Goal: Communication & Community: Ask a question

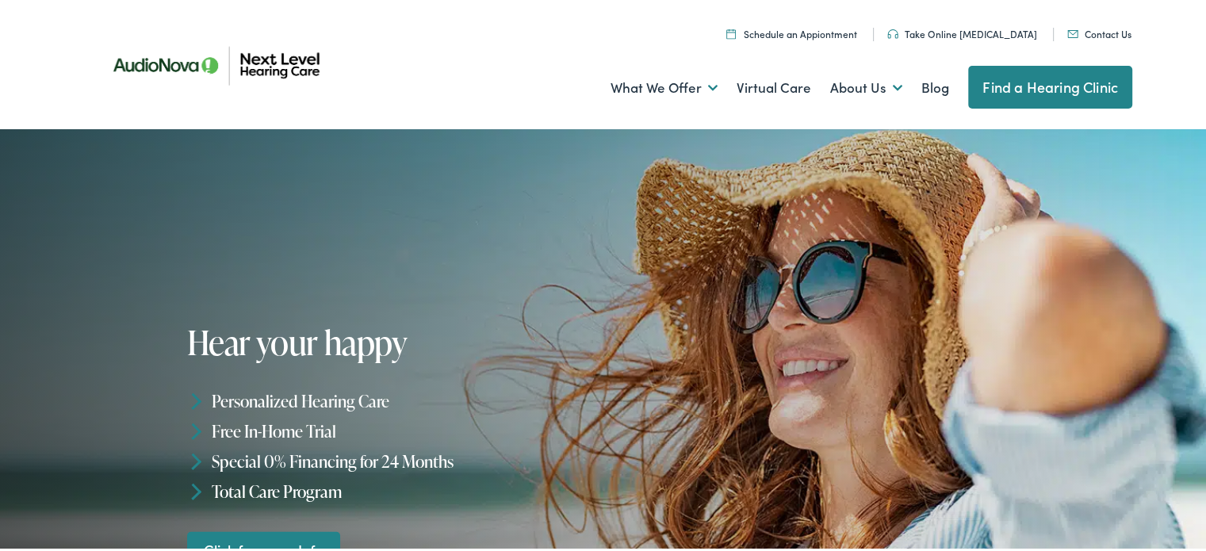
click at [1107, 33] on link "Contact Us" at bounding box center [1099, 31] width 64 height 13
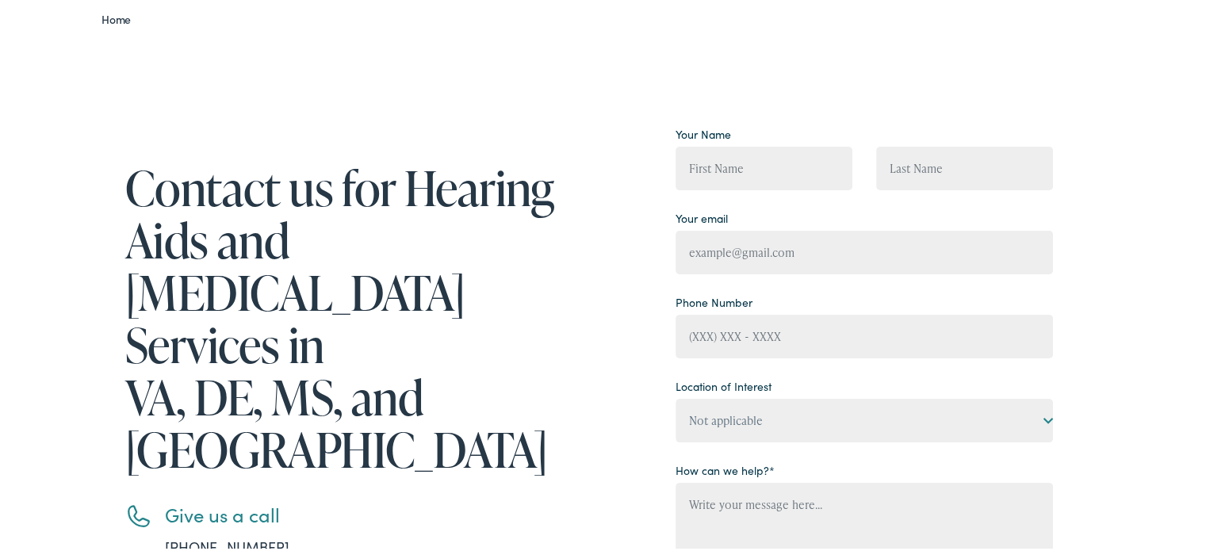
scroll to position [159, 0]
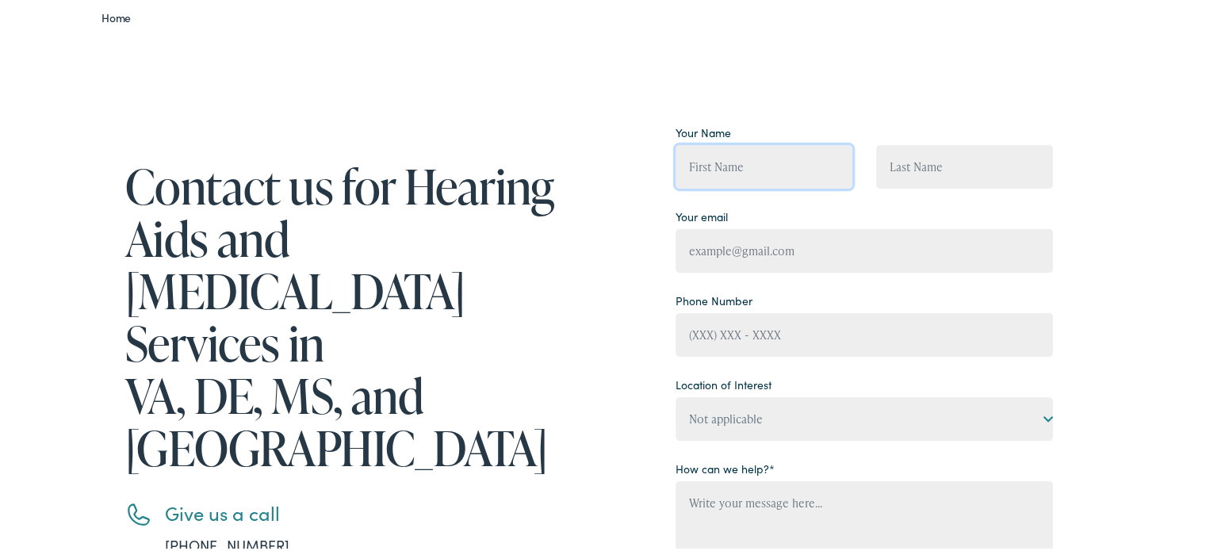
click at [710, 168] on input "Contact form" at bounding box center [764, 165] width 177 height 44
type input "[PERSON_NAME]"
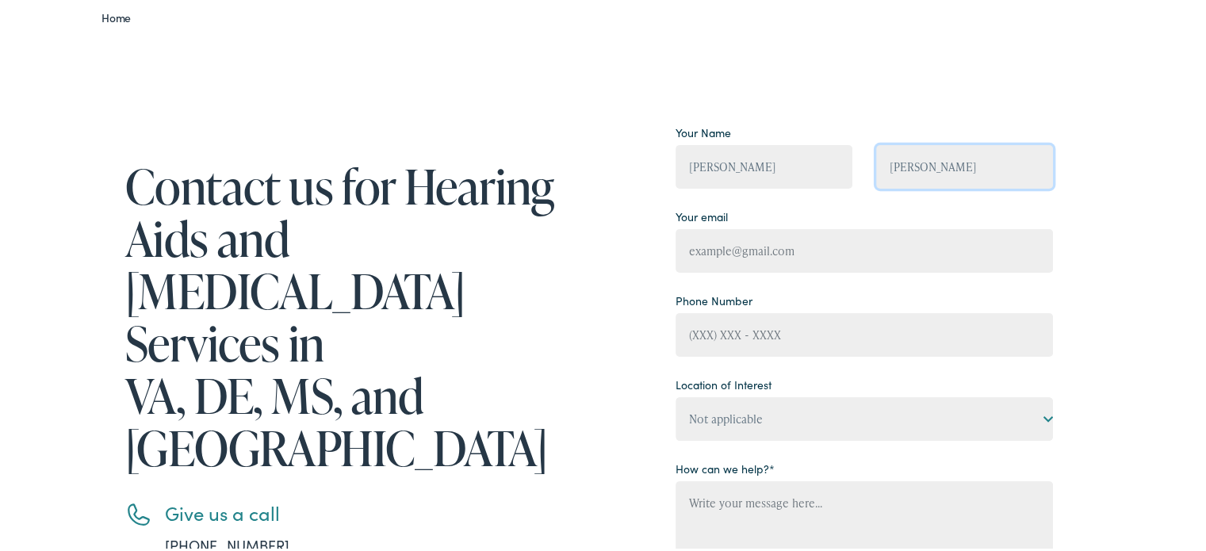
type input "[EMAIL_ADDRESS][DOMAIN_NAME]"
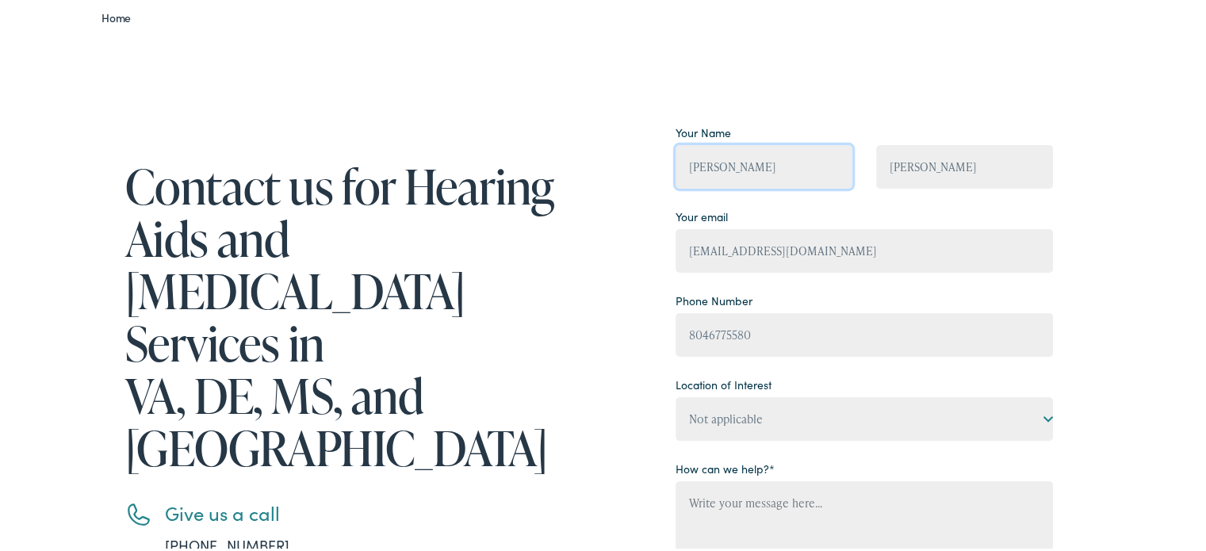
type input "[PHONE_NUMBER]"
type input "W"
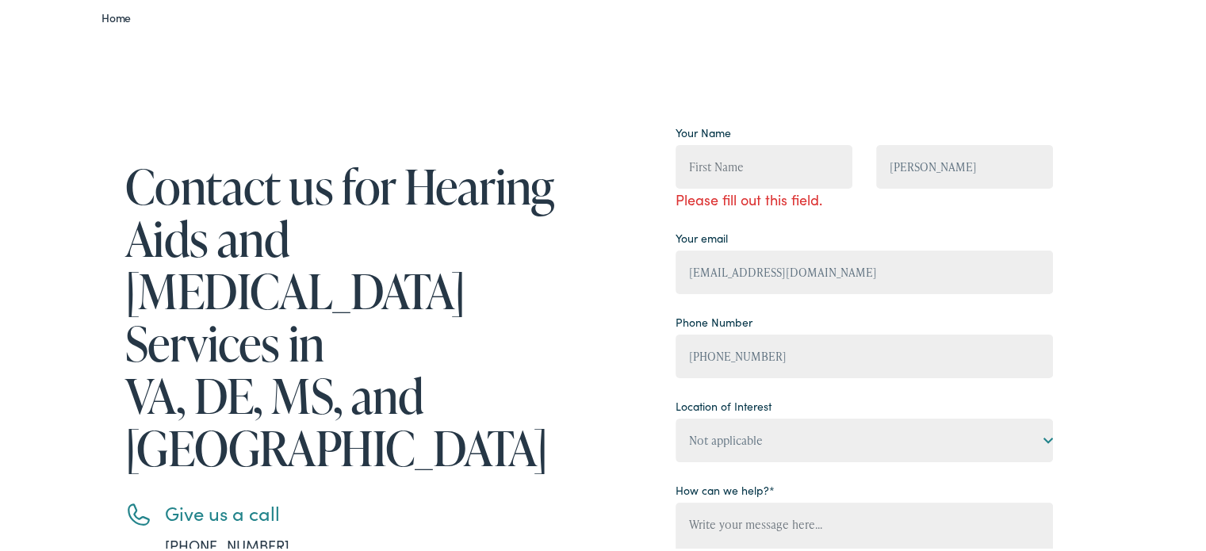
click at [968, 119] on p "[PERSON_NAME]" at bounding box center [964, 152] width 177 height 68
click at [978, 159] on input "[PERSON_NAME]" at bounding box center [964, 165] width 177 height 44
type input "W"
click at [684, 164] on input "Contact form" at bounding box center [764, 165] width 177 height 44
type input "[PERSON_NAME]"
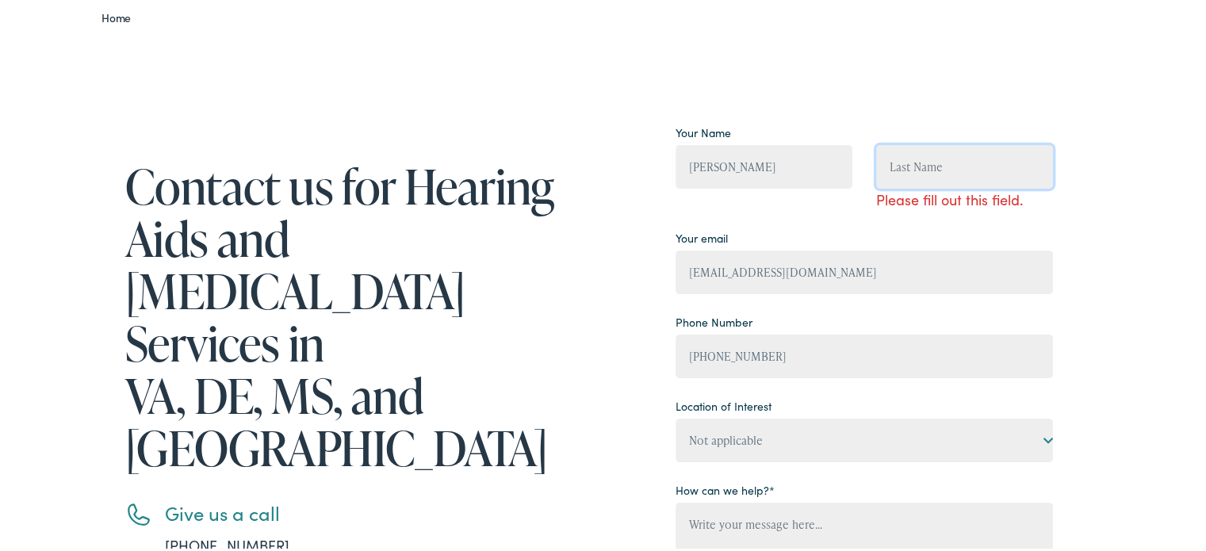
click at [886, 158] on input "Contact form" at bounding box center [964, 165] width 177 height 44
type input "Hrank"
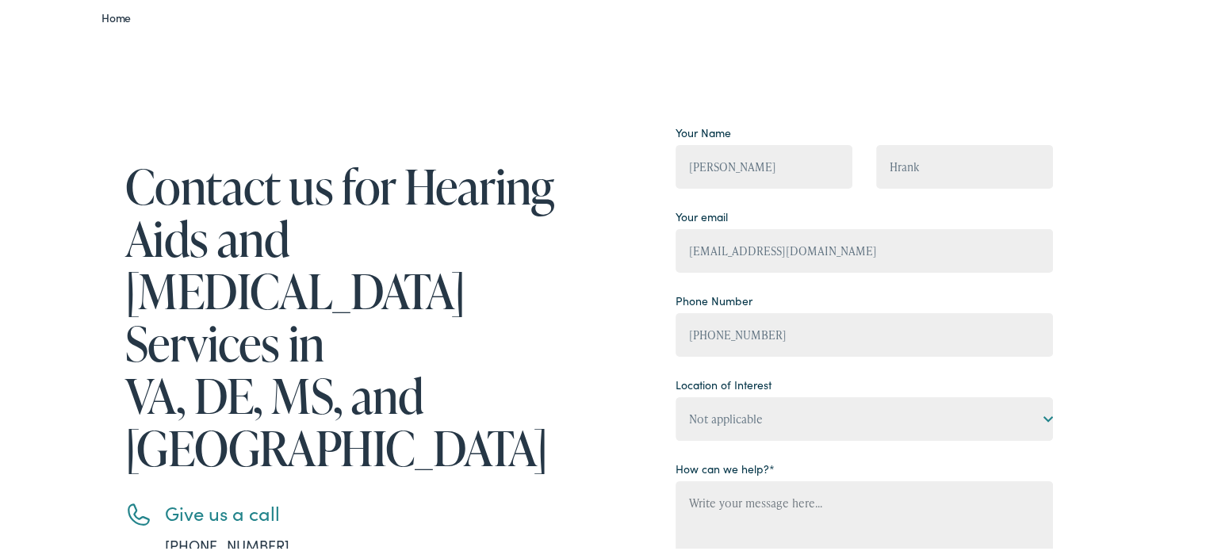
click at [1135, 217] on div "Contact us for Hearing Aids and [MEDICAL_DATA] Services in [GEOGRAPHIC_DATA], D…" at bounding box center [609, 437] width 1218 height 796
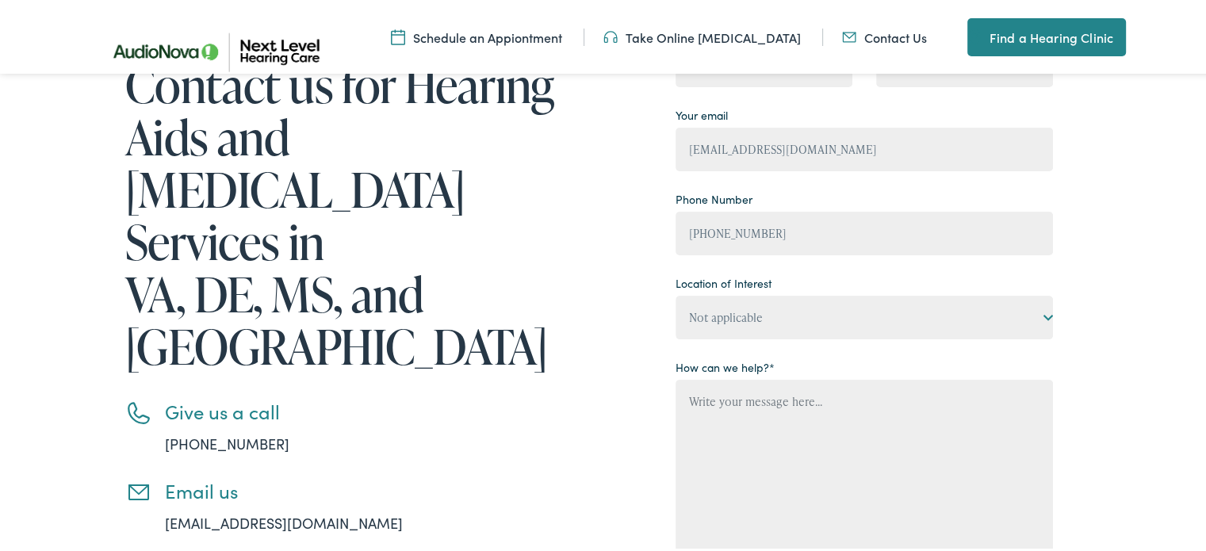
scroll to position [285, 0]
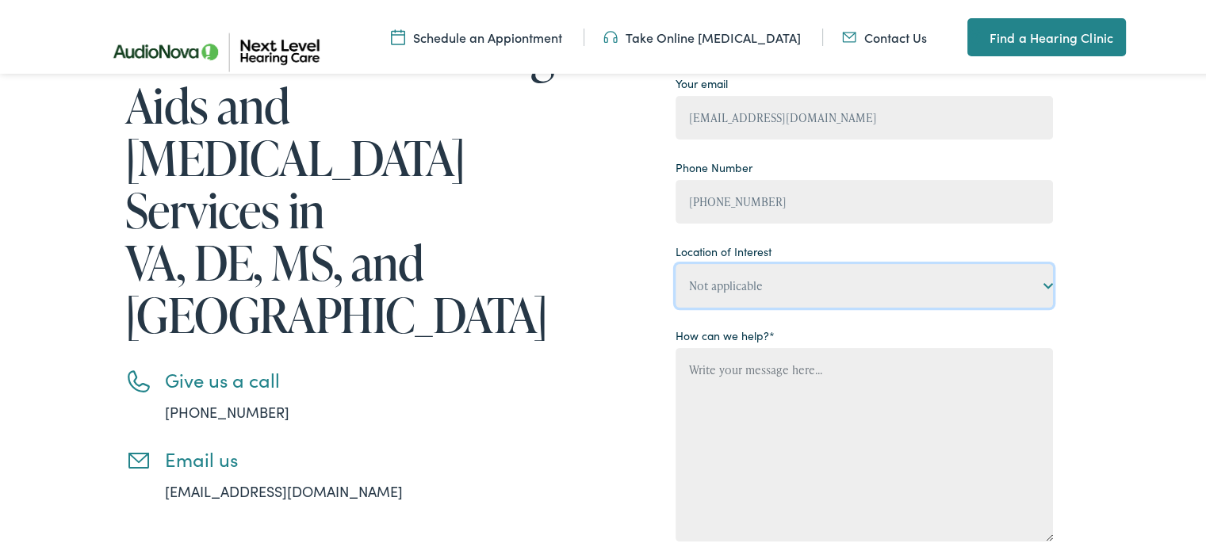
click at [1041, 281] on select "Not applicable Next Level Hearing Care, [GEOGRAPHIC_DATA] Next Level Hearing Ca…" at bounding box center [864, 284] width 377 height 44
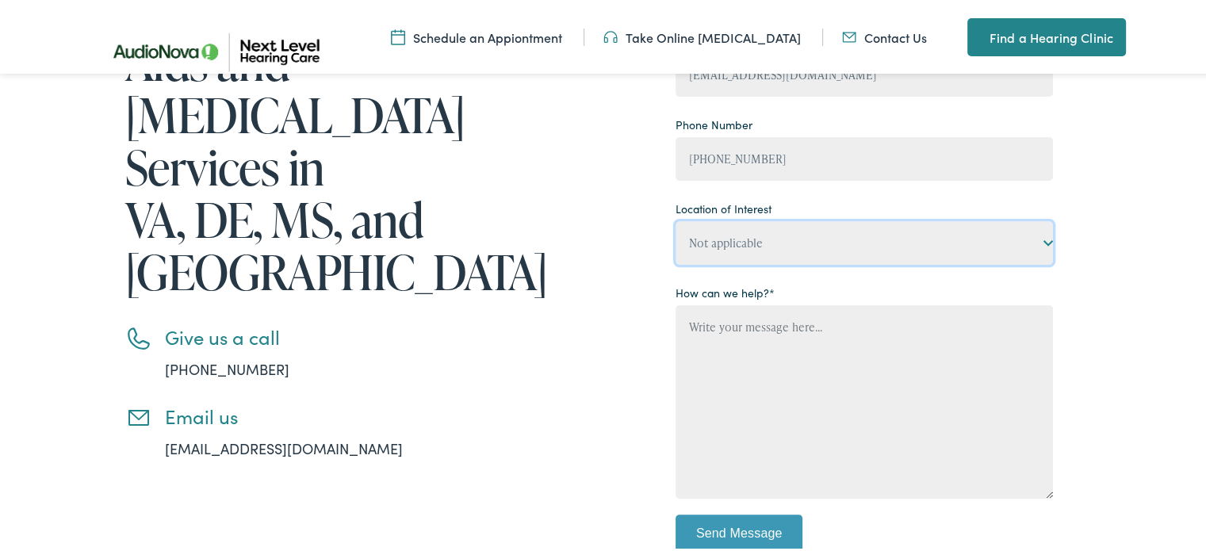
scroll to position [326, 0]
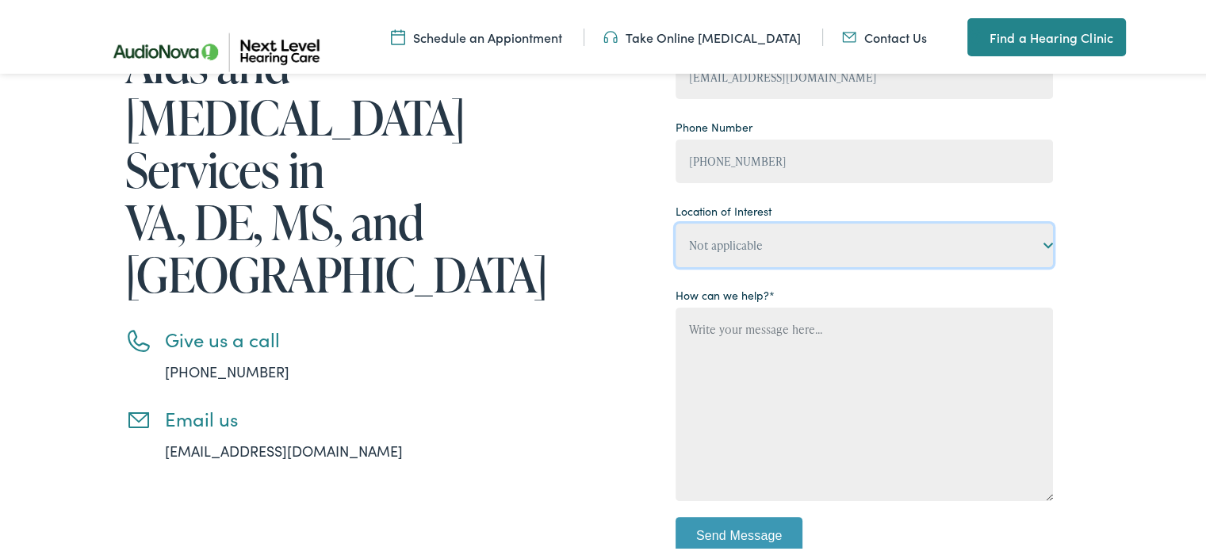
click at [1043, 242] on select "Not applicable Next Level Hearing Care, [GEOGRAPHIC_DATA] Next Level Hearing Ca…" at bounding box center [864, 243] width 377 height 44
select select "Next Level Hearing Care, [GEOGRAPHIC_DATA]"
click at [676, 221] on select "Not applicable Next Level Hearing Care, [GEOGRAPHIC_DATA] Next Level Hearing Ca…" at bounding box center [864, 243] width 377 height 44
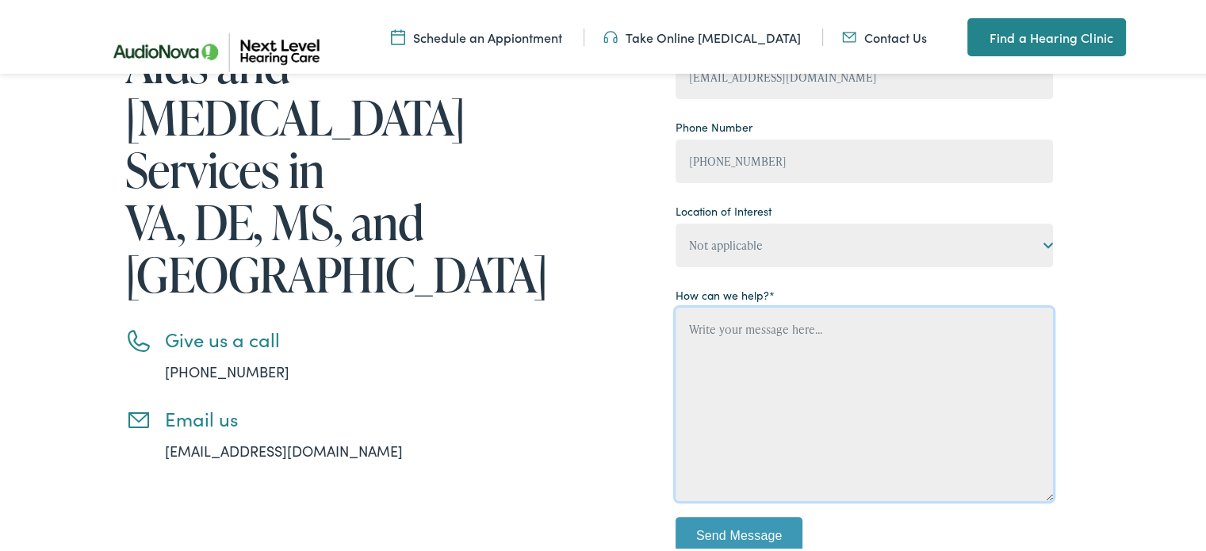
click at [684, 324] on textarea "Contact form" at bounding box center [864, 401] width 377 height 193
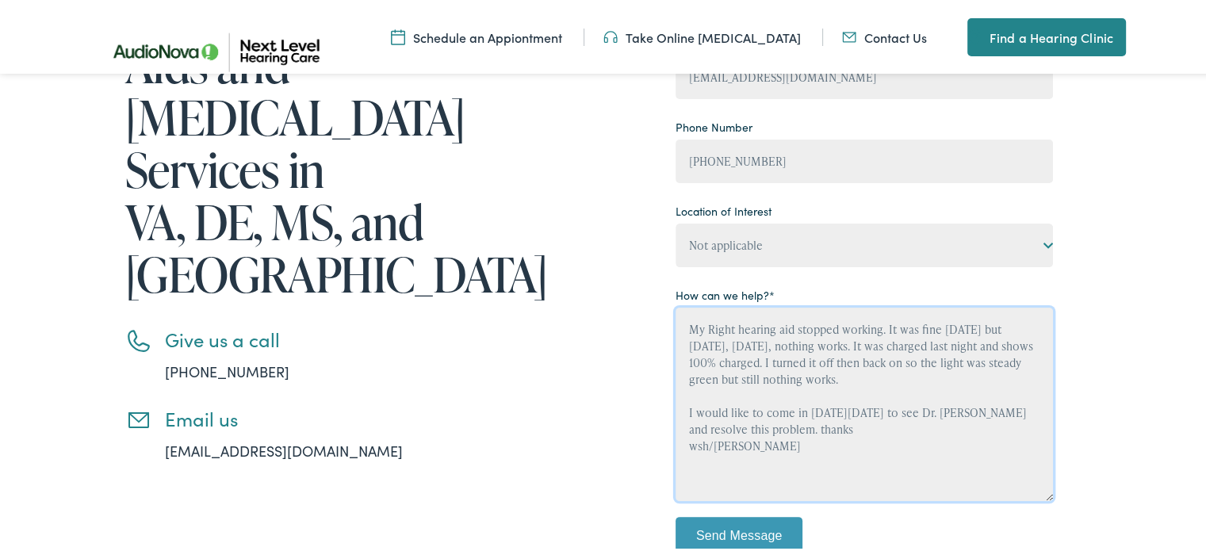
click at [1024, 323] on textarea "My Right hearing aid stopped working. It was fine [DATE] but [DATE], [DATE], no…" at bounding box center [864, 401] width 377 height 193
click at [714, 377] on textarea "My Right hearing aid stopped working. It was fine [DATE] but [DATE], [DATE], no…" at bounding box center [864, 401] width 377 height 193
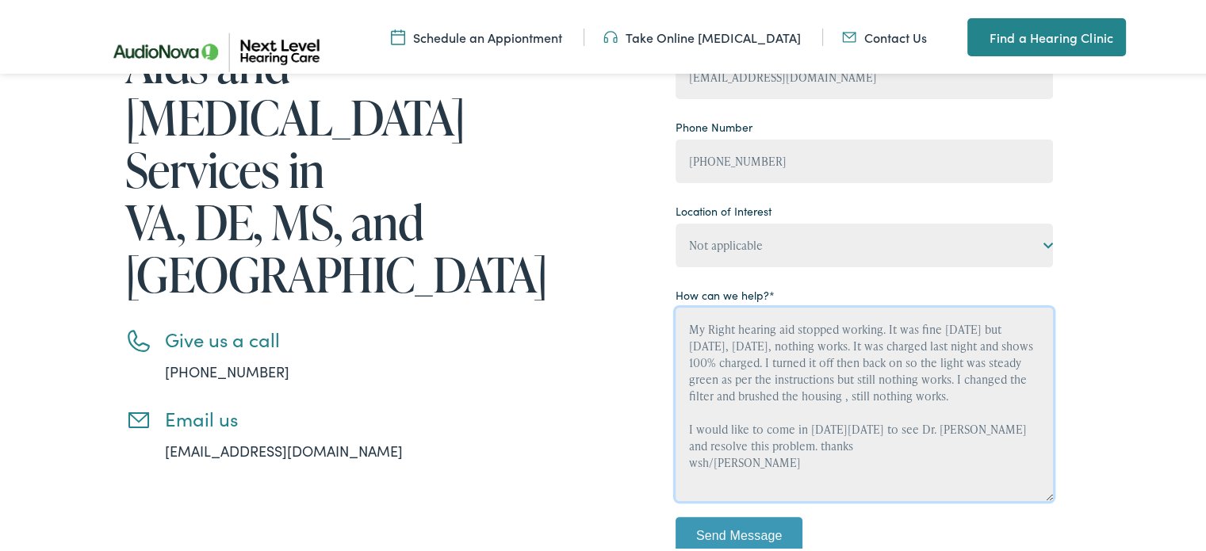
click at [791, 443] on textarea "My Right hearing aid stopped working. It was fine [DATE] but [DATE], [DATE], no…" at bounding box center [864, 401] width 377 height 193
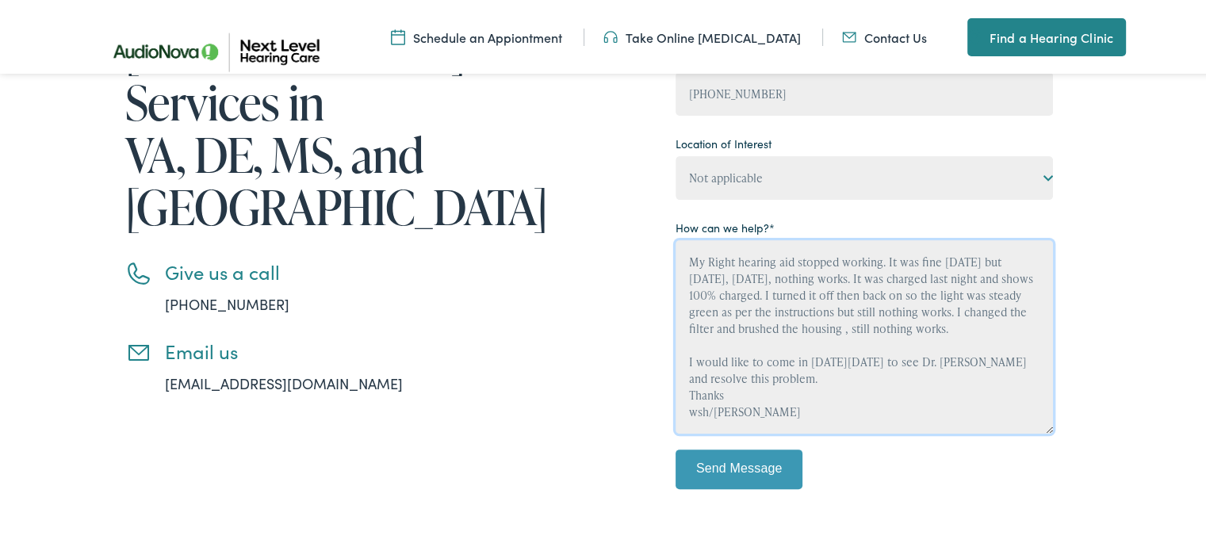
scroll to position [431, 0]
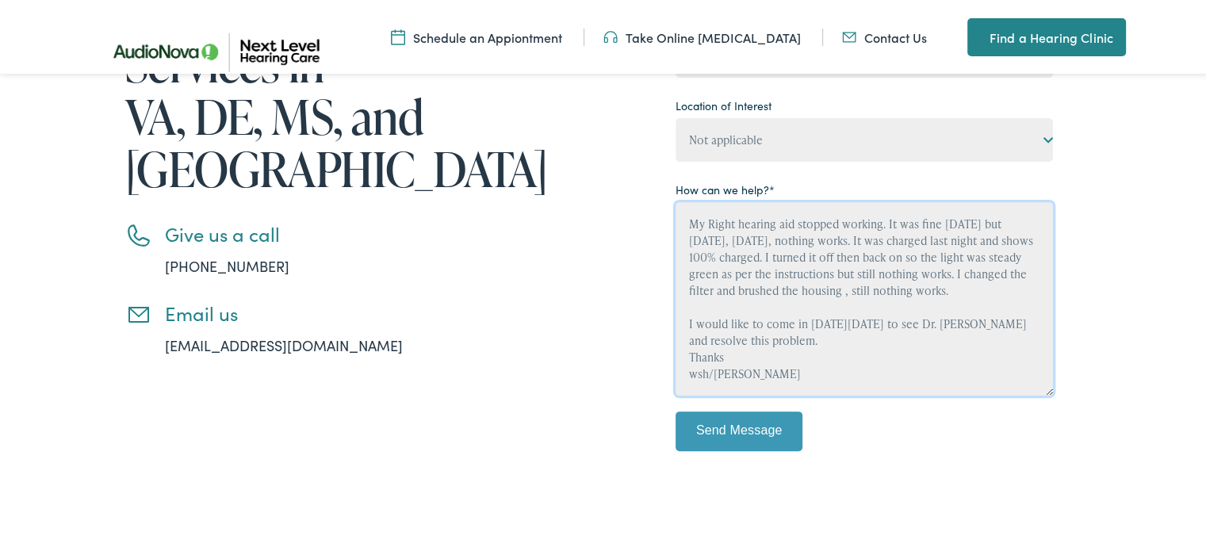
type textarea "My Right hearing aid stopped working. It was fine [DATE] but [DATE], [DATE], no…"
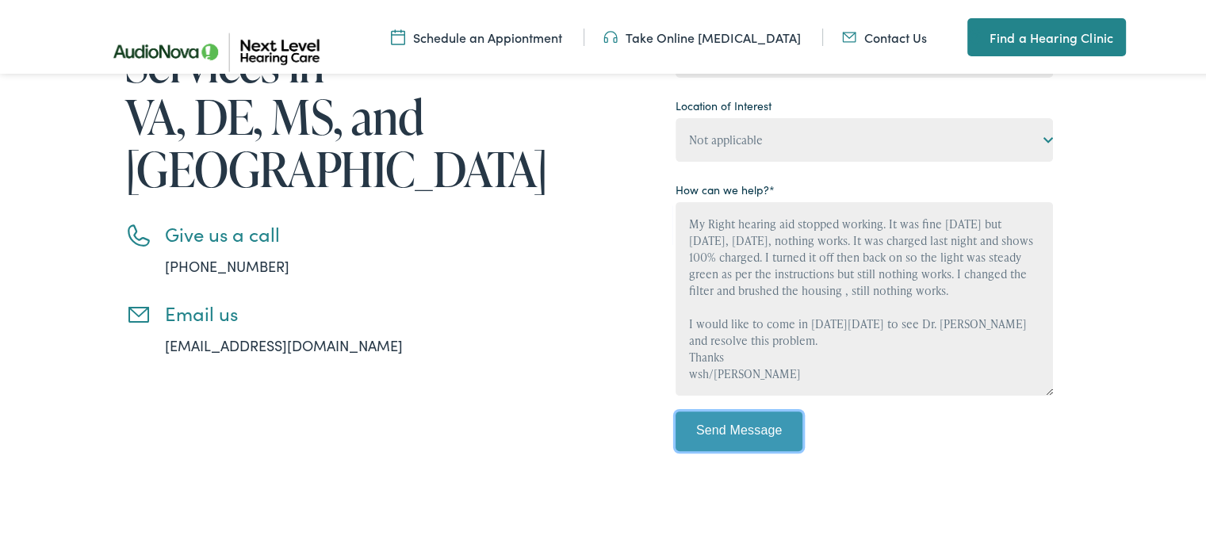
click at [747, 418] on input "Send Message" at bounding box center [739, 429] width 127 height 40
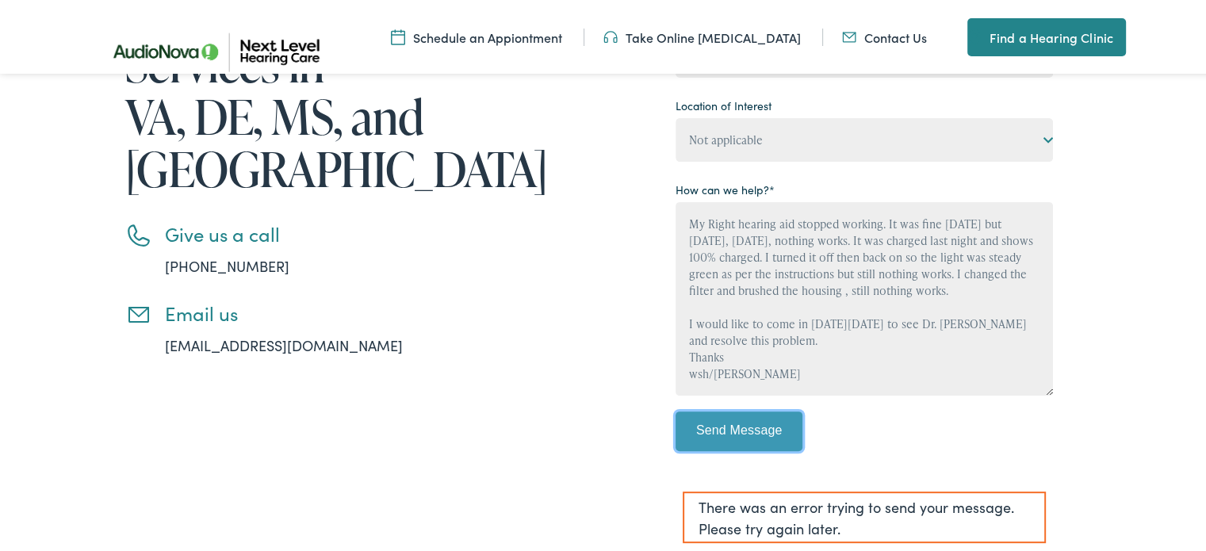
click at [755, 427] on input "Send Message" at bounding box center [739, 429] width 127 height 40
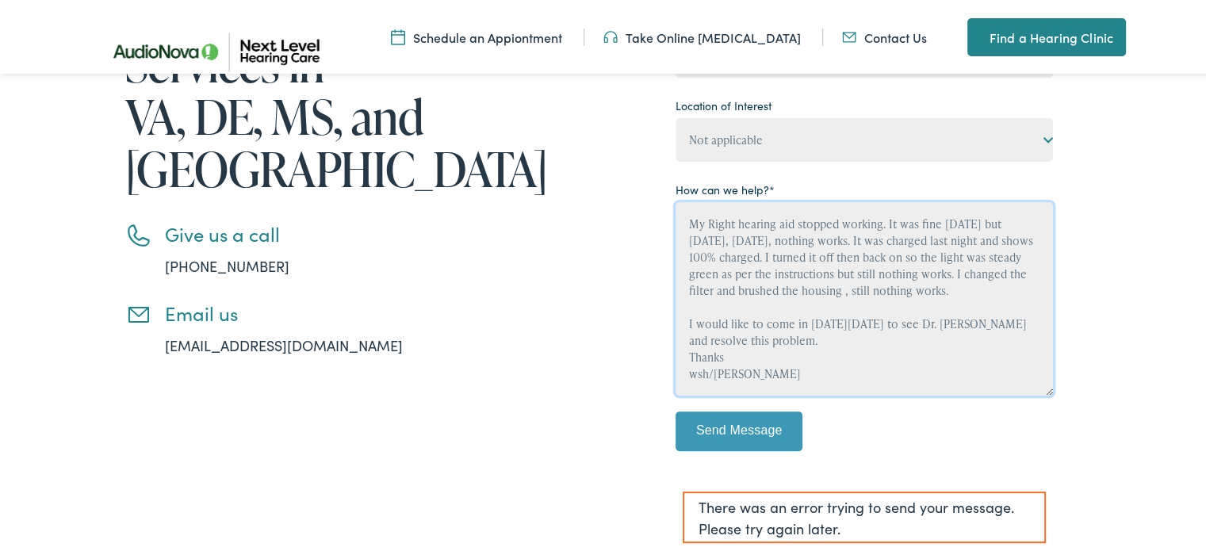
drag, startPoint x: 682, startPoint y: 213, endPoint x: 787, endPoint y: 373, distance: 191.3
click at [787, 373] on textarea "My Right hearing aid stopped working. It was fine [DATE] but [DATE], [DATE], no…" at bounding box center [864, 296] width 377 height 193
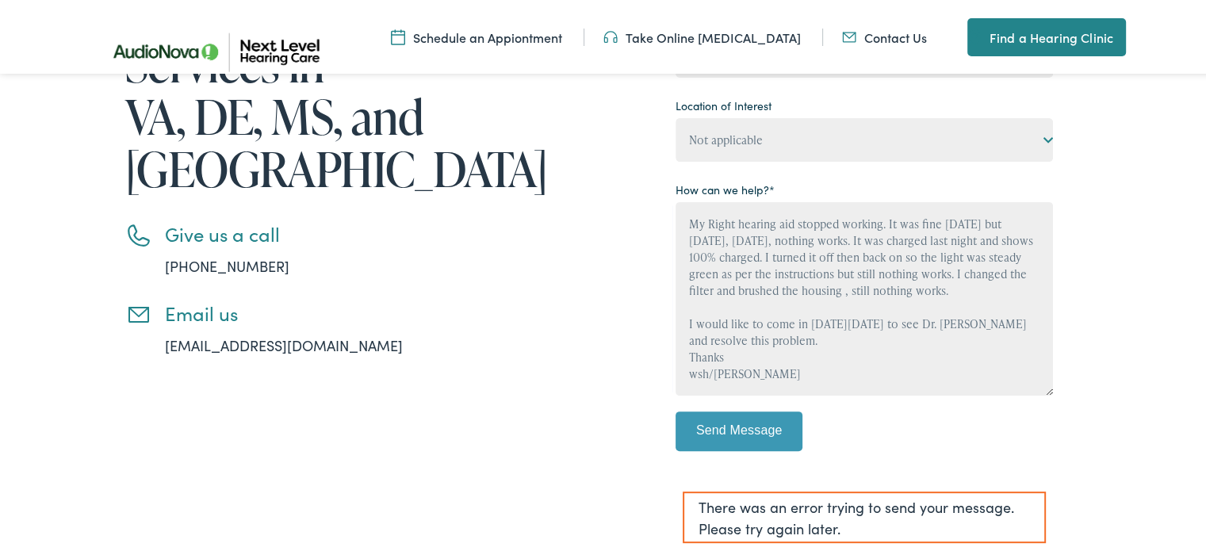
click at [488, 375] on div "Contact us for Hearing Aids and [MEDICAL_DATA] Services in [GEOGRAPHIC_DATA], D…" at bounding box center [328, 197] width 484 height 716
click at [240, 333] on link "[EMAIL_ADDRESS][DOMAIN_NAME]" at bounding box center [284, 343] width 238 height 20
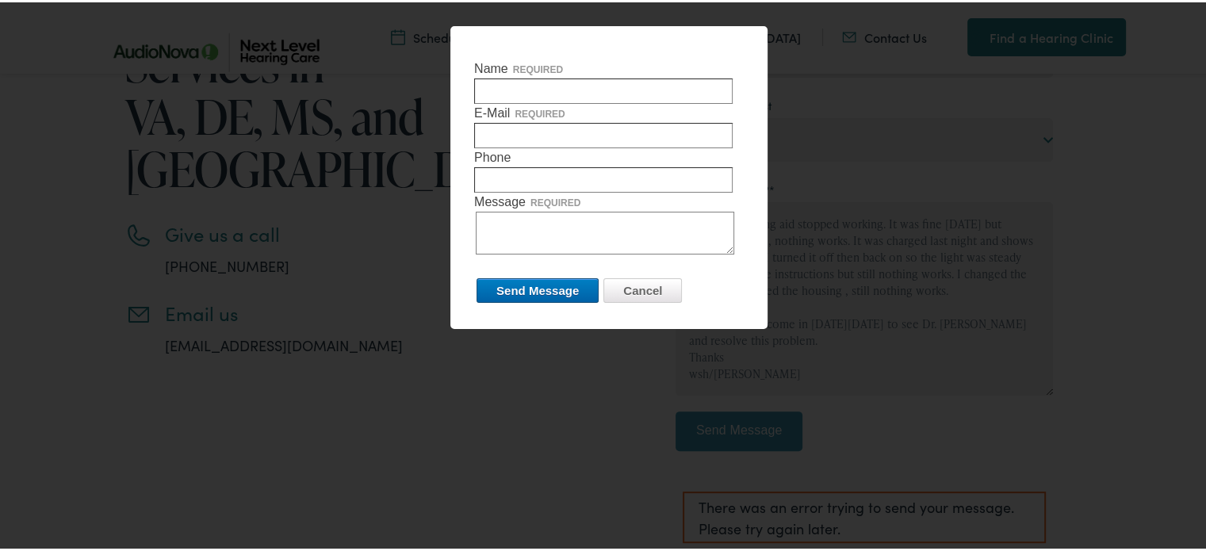
click at [488, 93] on input "Name required" at bounding box center [603, 88] width 259 height 25
type input "[PERSON_NAME]"
type input "[EMAIL_ADDRESS][DOMAIN_NAME]"
type input "8046775580"
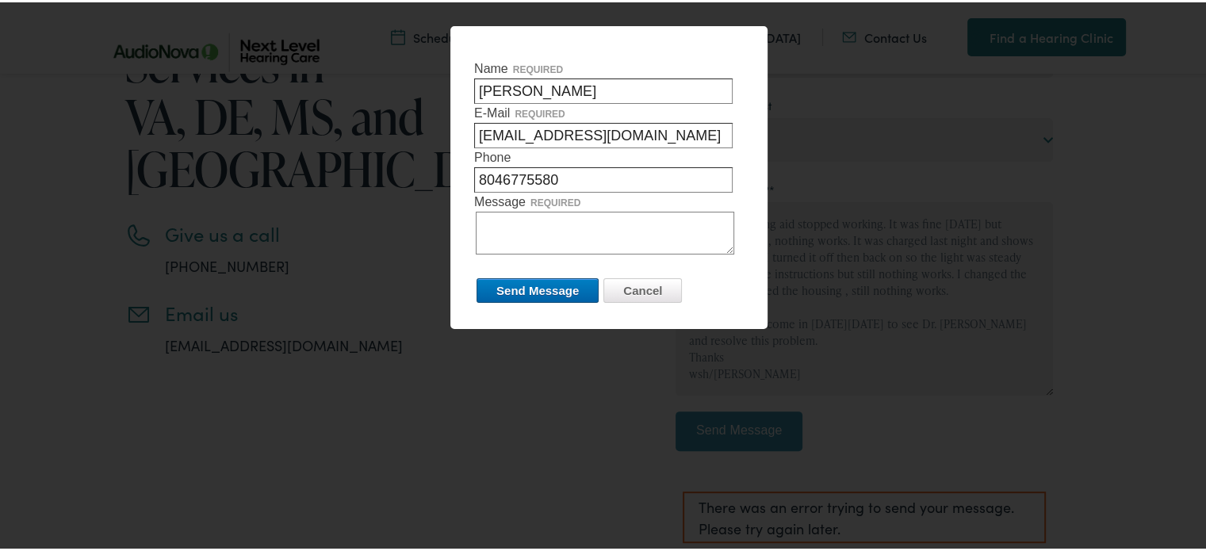
click at [485, 220] on textarea "Message required" at bounding box center [605, 230] width 259 height 43
paste textarea "My Right hearing aid stopped working. It was fine [DATE] but [DATE], [DATE], no…"
type textarea "My Right hearing aid stopped working. It was fine [DATE] but [DATE], [DATE], no…"
click at [548, 285] on input "Send Message" at bounding box center [538, 288] width 122 height 25
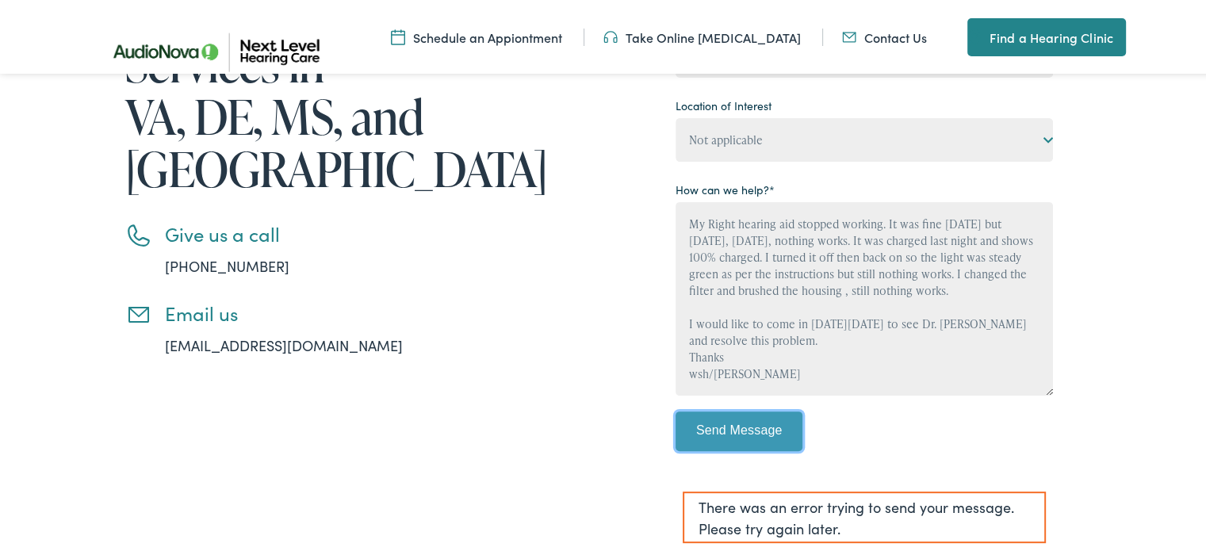
click at [739, 423] on input "Send Message" at bounding box center [739, 429] width 127 height 40
click at [1143, 266] on div "Contact us for Hearing Aids and [MEDICAL_DATA] Services in [GEOGRAPHIC_DATA], D…" at bounding box center [609, 197] width 1218 height 875
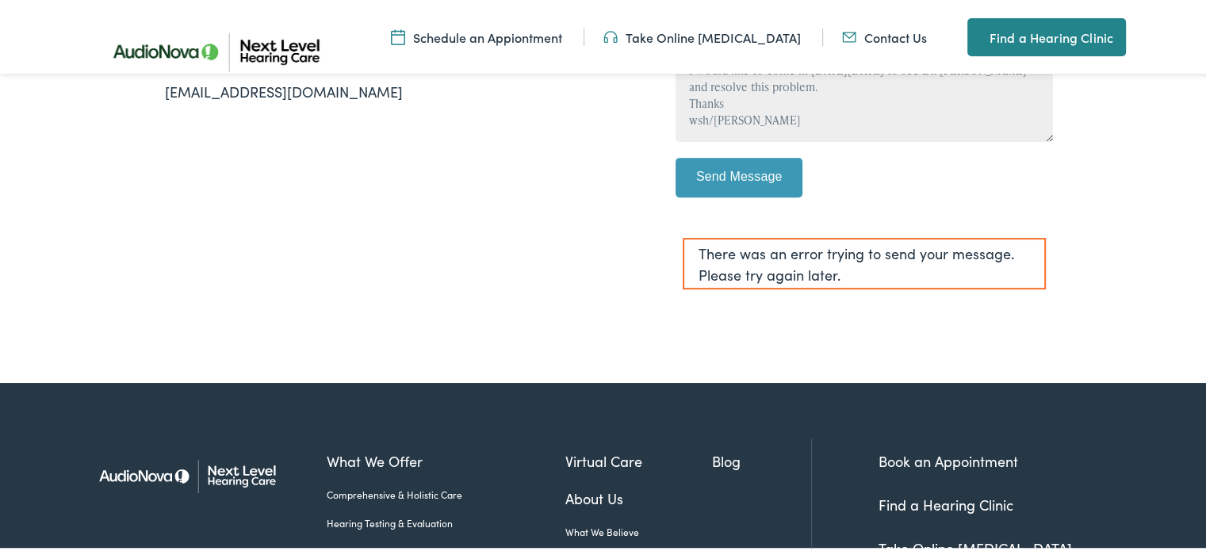
scroll to position [704, 0]
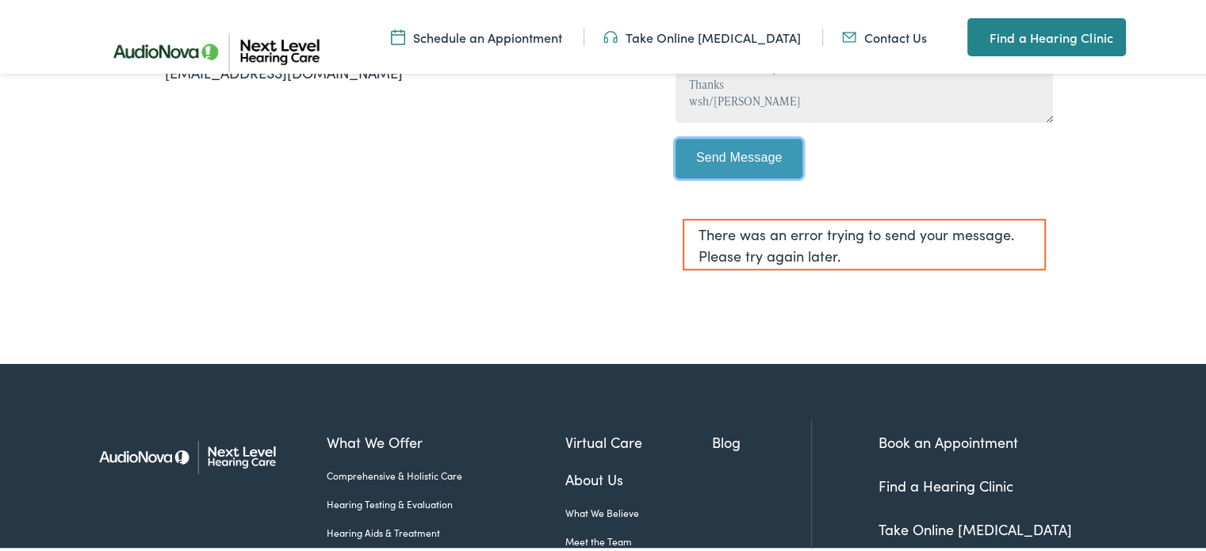
click at [752, 155] on input "Send Message" at bounding box center [739, 156] width 127 height 40
